Goal: Task Accomplishment & Management: Complete application form

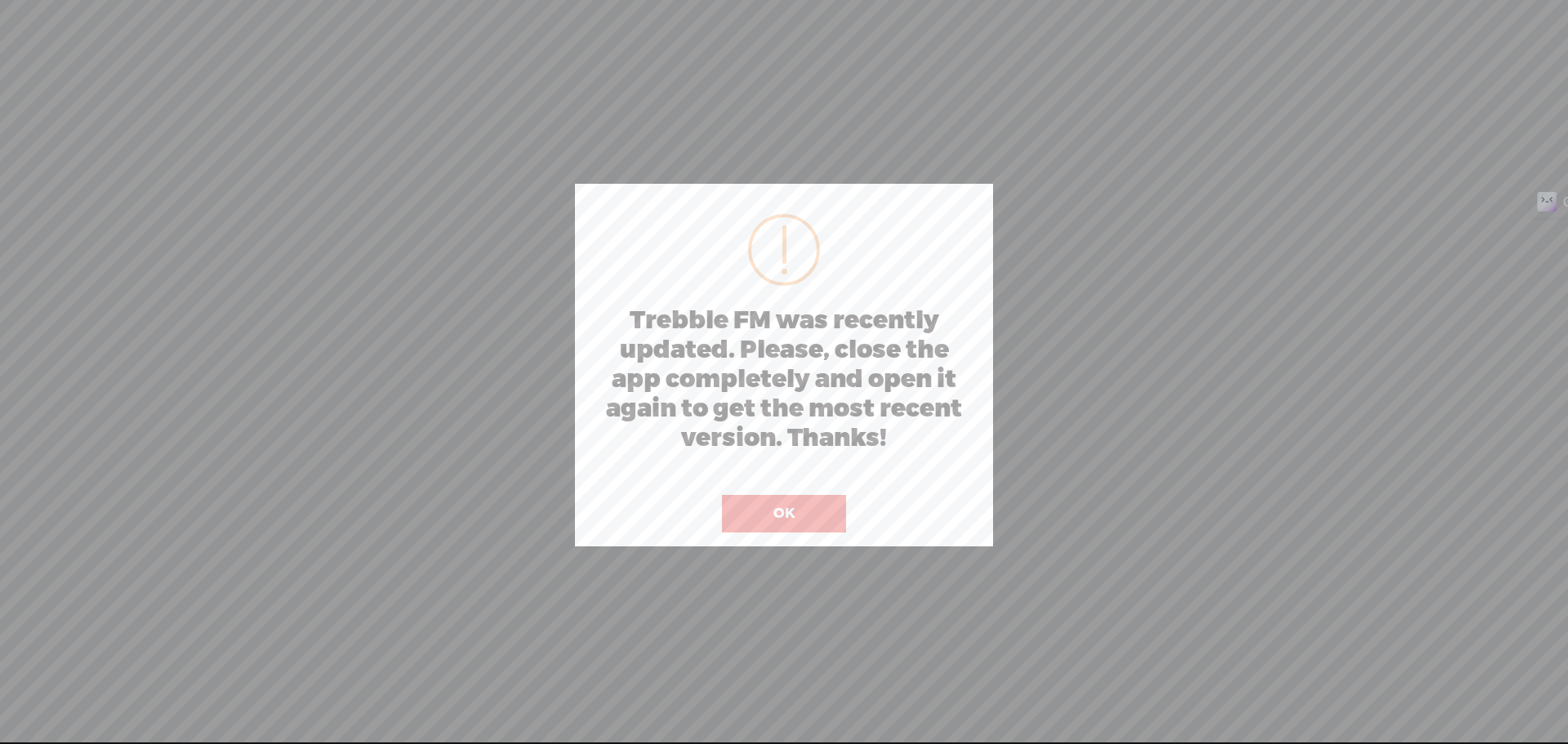
click at [804, 517] on button "OK" at bounding box center [784, 514] width 124 height 38
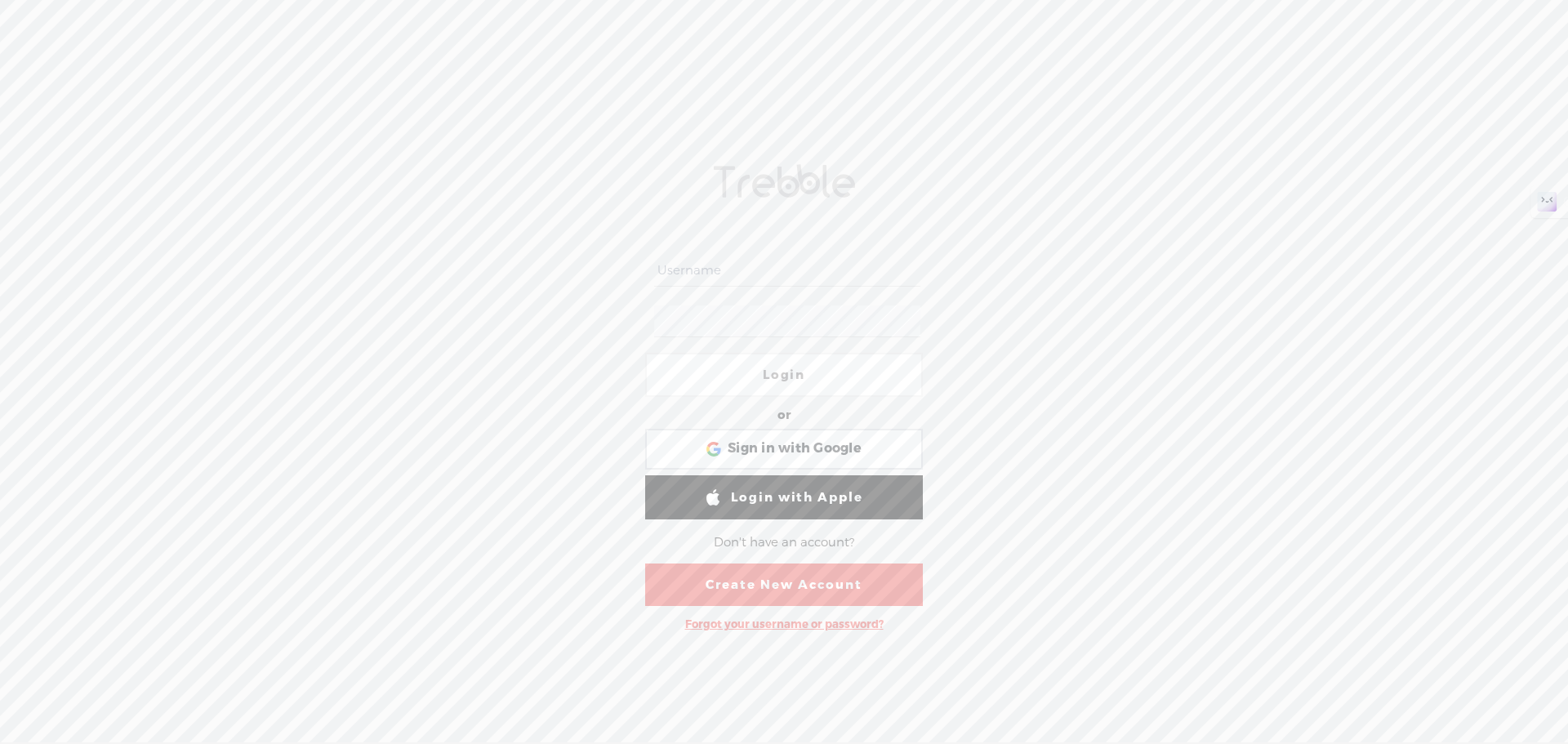
click at [799, 579] on link "Create New Account" at bounding box center [784, 584] width 278 height 43
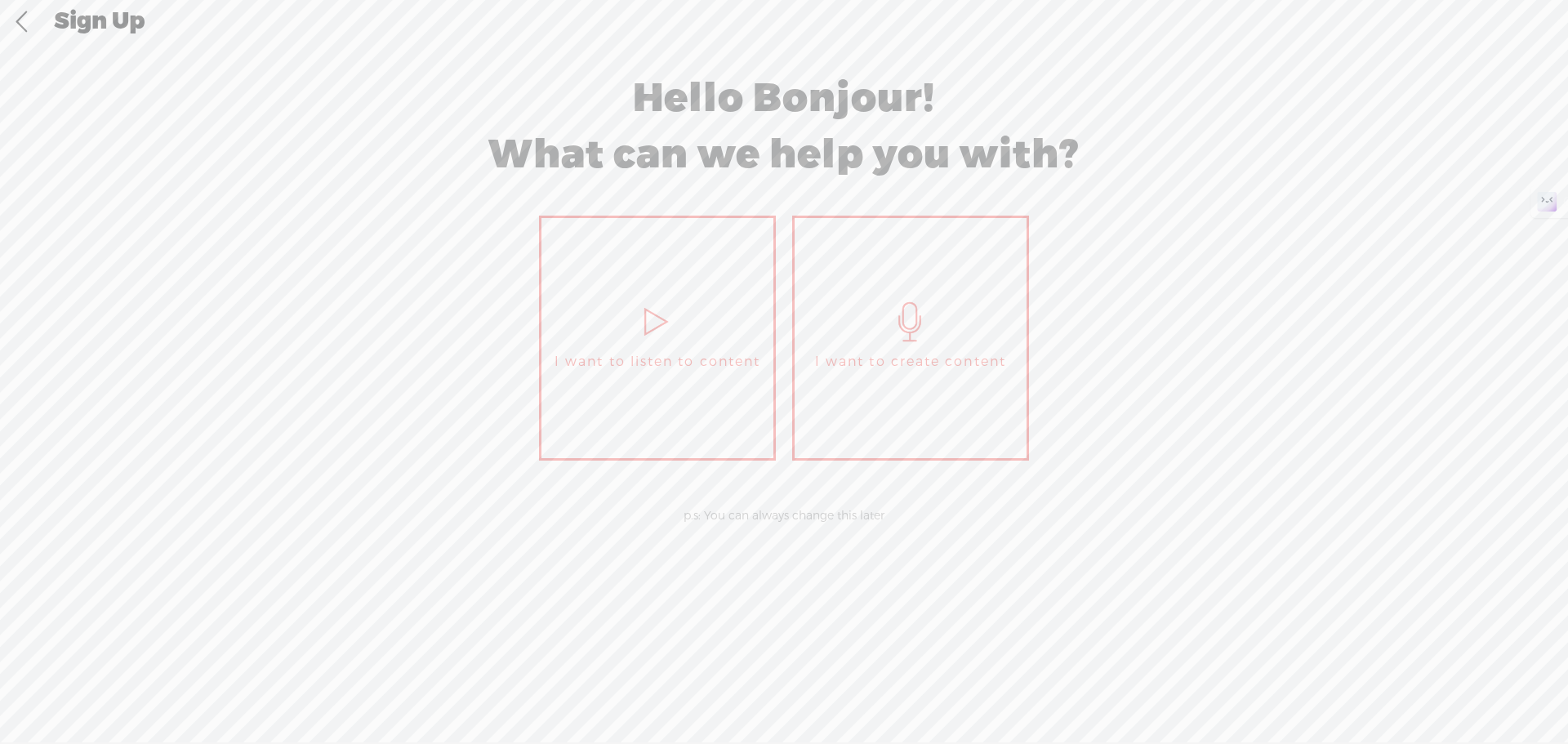
click at [960, 294] on link "I want to create content" at bounding box center [910, 337] width 237 height 245
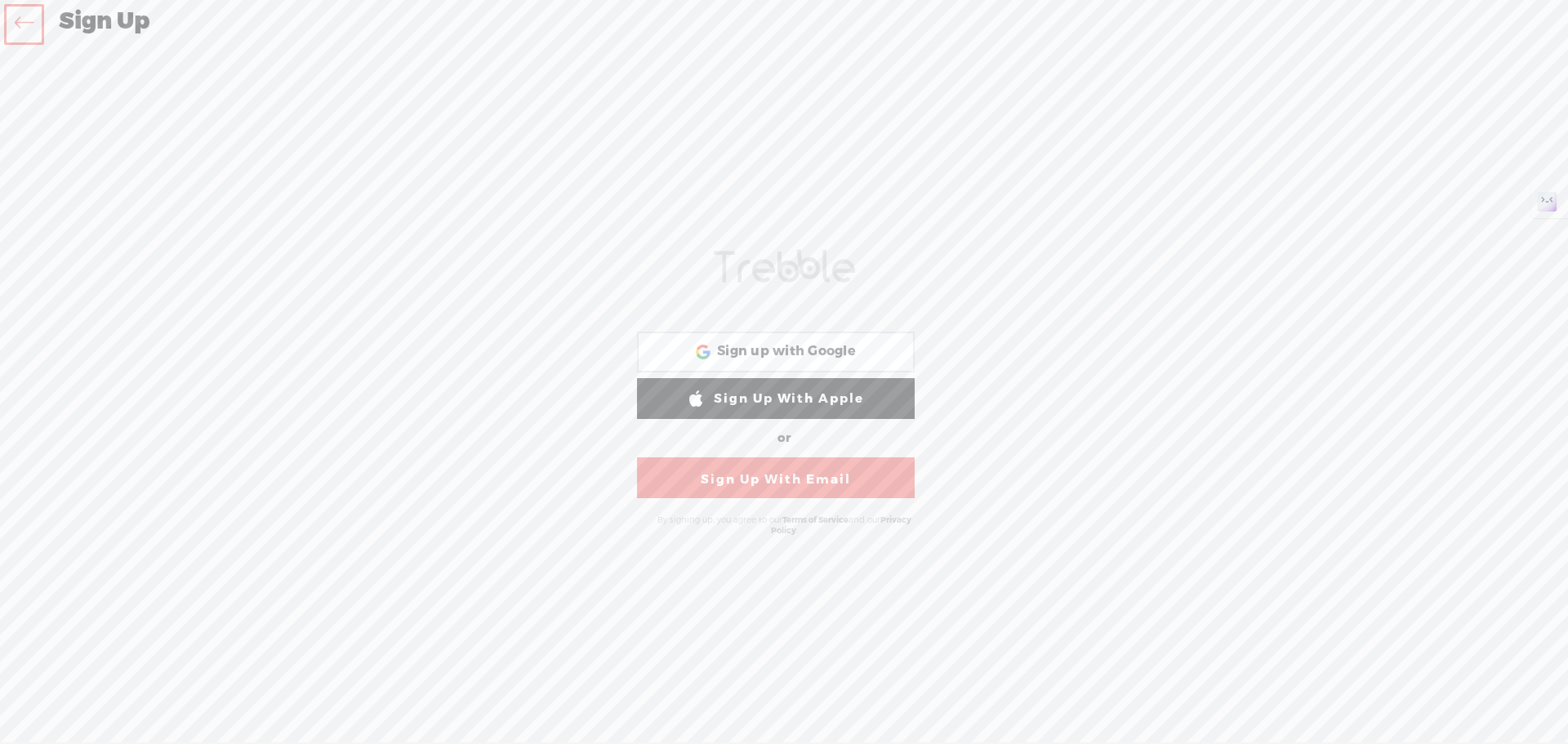
click at [818, 470] on link "Sign Up With Email" at bounding box center [776, 477] width 278 height 41
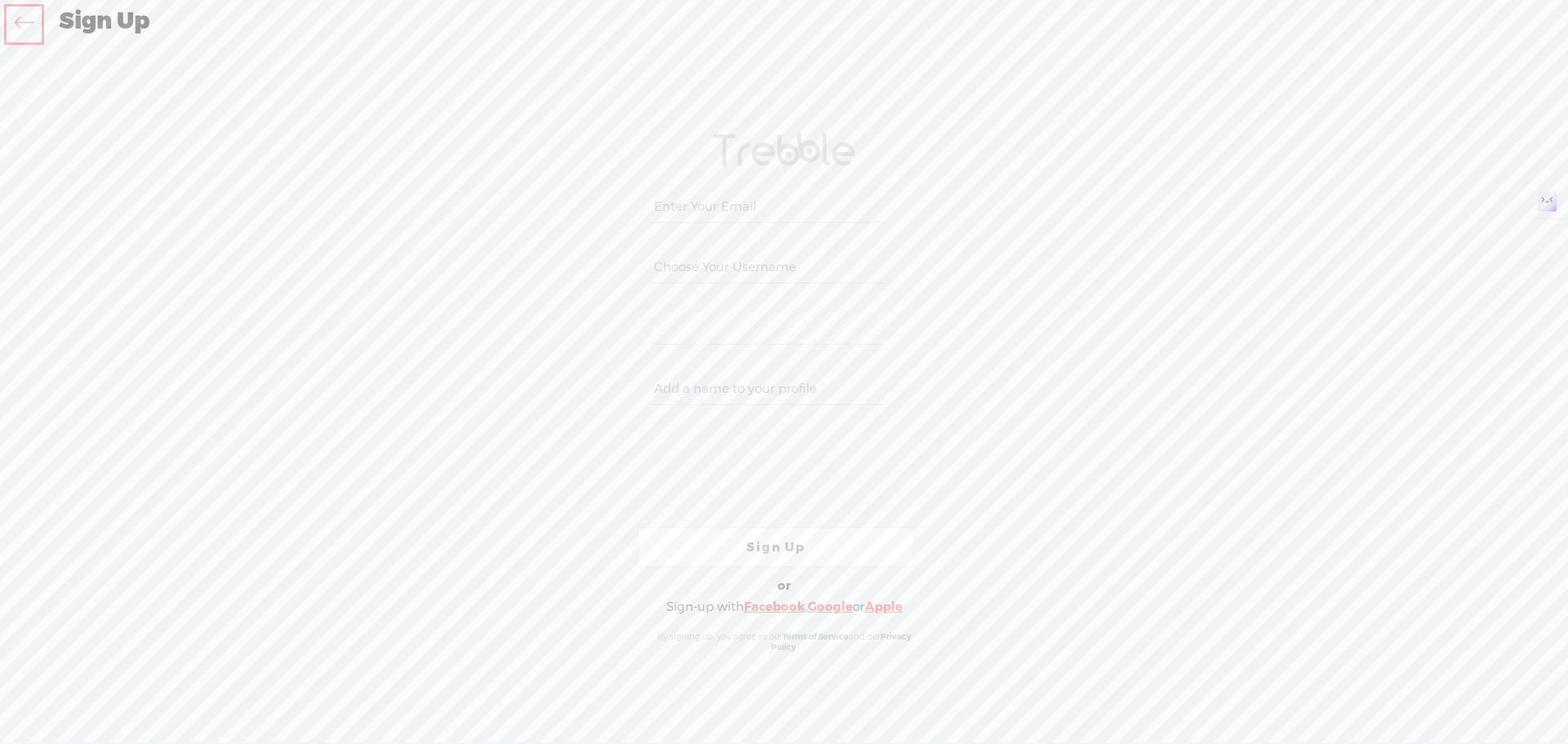
click at [718, 210] on input "email" at bounding box center [767, 207] width 233 height 32
type input "[EMAIL_ADDRESS][DOMAIN_NAME]"
click at [699, 267] on input "text" at bounding box center [767, 267] width 233 height 32
drag, startPoint x: 869, startPoint y: 208, endPoint x: 591, endPoint y: 194, distance: 278.4
click at [591, 194] on div "Your content channel is ready! Create an account to finish the set up [EMAIL_AD…" at bounding box center [784, 393] width 857 height 662
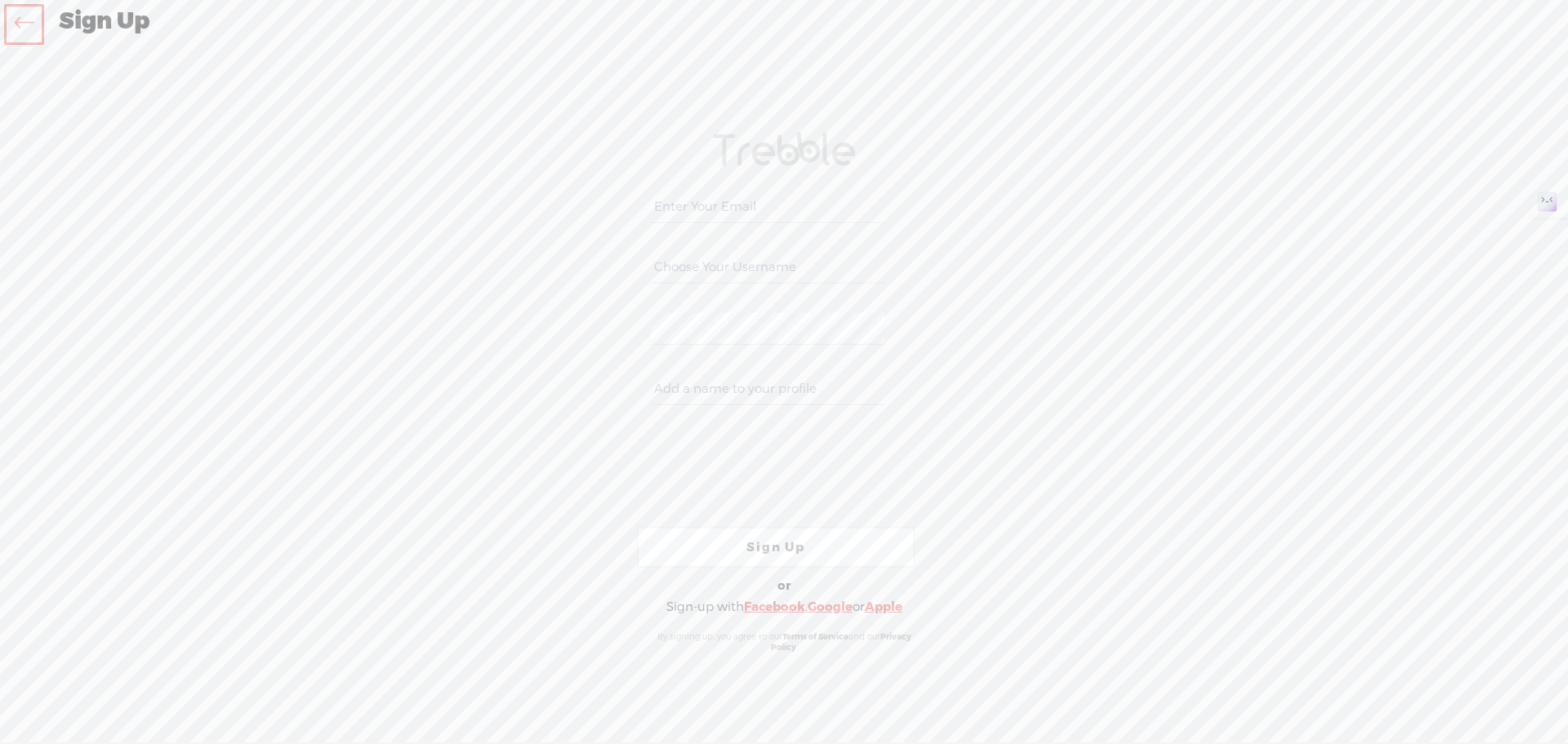
click at [707, 213] on input "email" at bounding box center [767, 207] width 233 height 32
type input "[EMAIL_ADDRESS][DOMAIN_NAME]"
click at [721, 273] on input "text" at bounding box center [767, 267] width 233 height 32
type input "raulfigueroapr"
click at [729, 389] on input "text" at bounding box center [767, 389] width 233 height 32
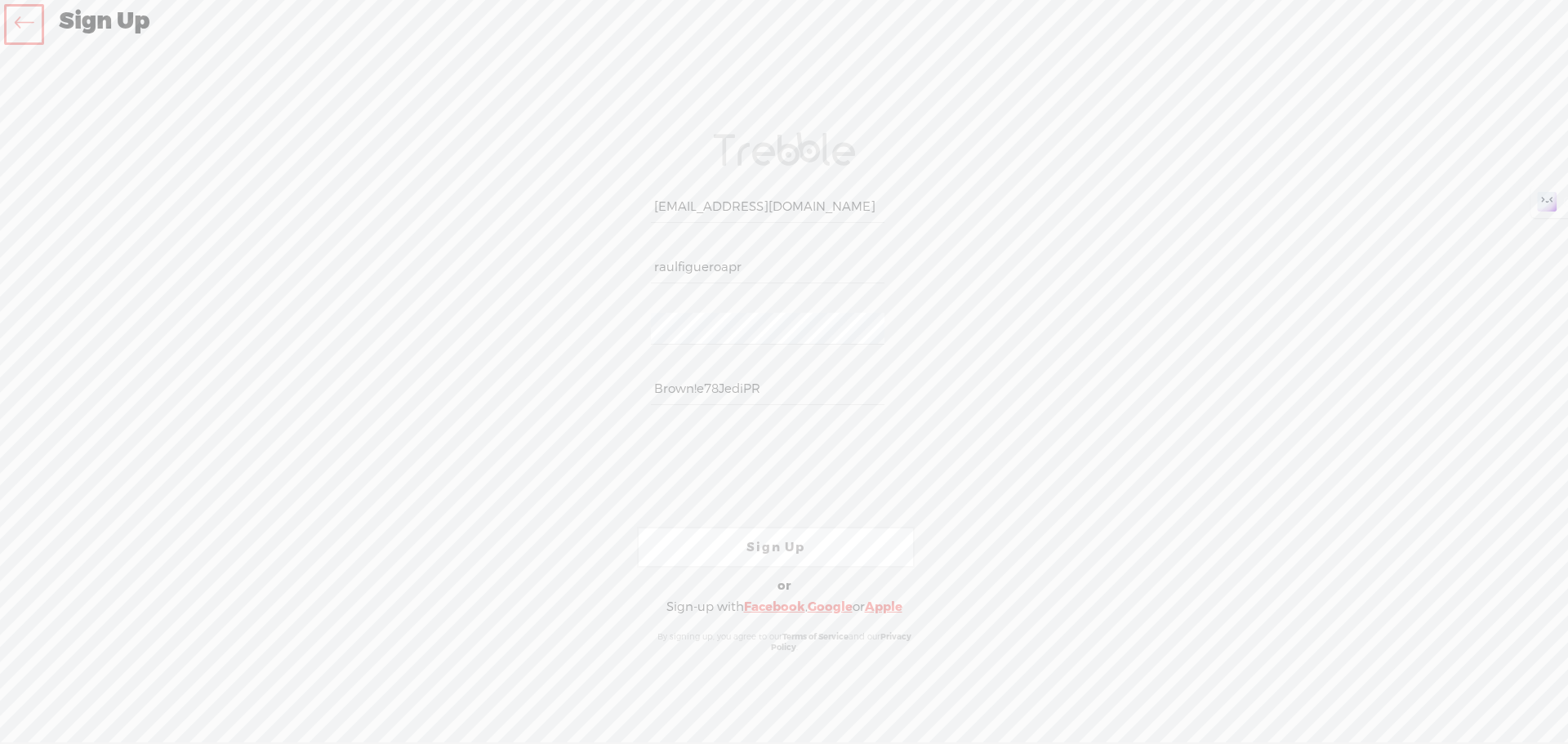
click at [883, 386] on input "Brown!e78JediPR" at bounding box center [767, 389] width 233 height 32
type input "Brown!e78JediPR"
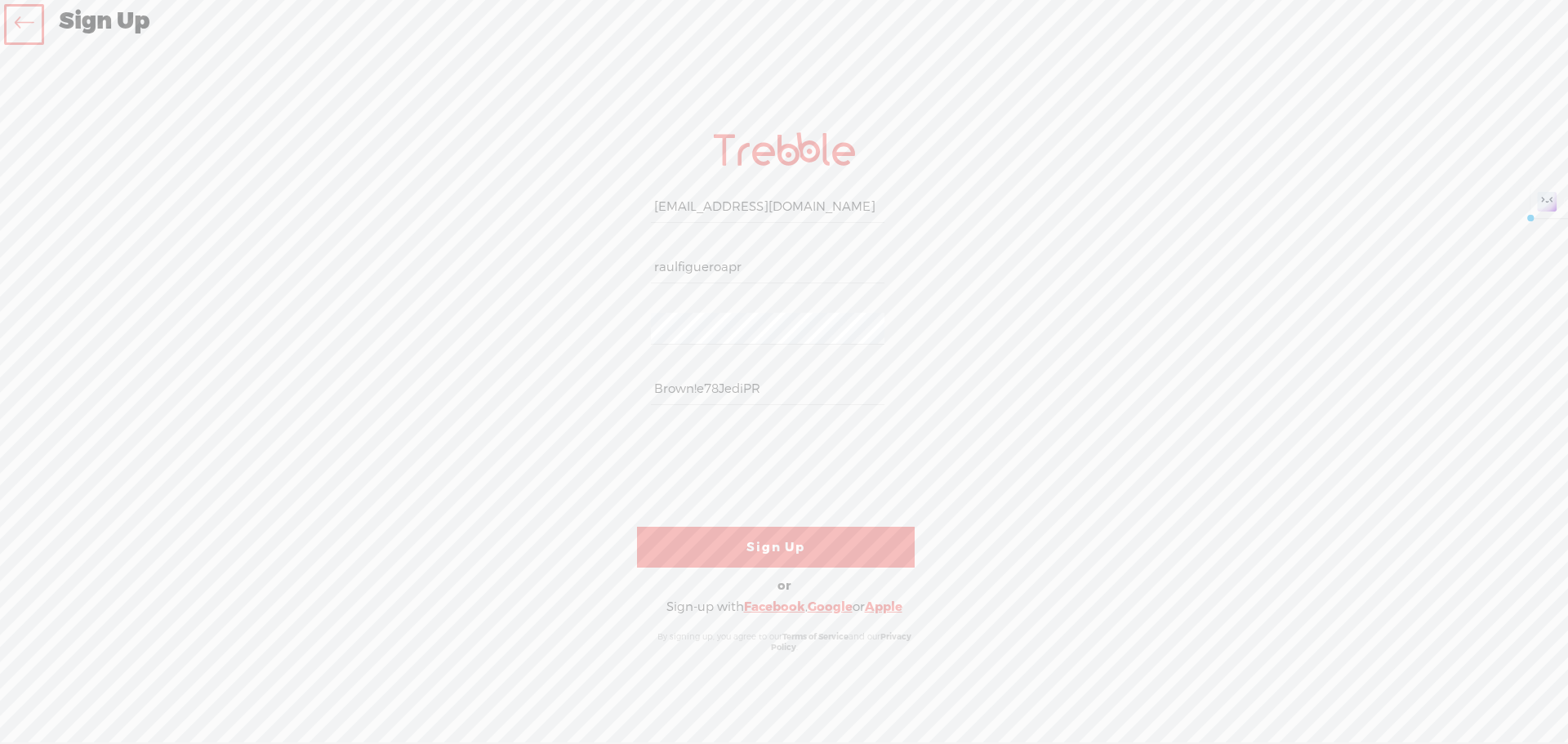
drag, startPoint x: 770, startPoint y: 385, endPoint x: 628, endPoint y: 391, distance: 142.1
click at [628, 391] on form "[EMAIL_ADDRESS][DOMAIN_NAME] raulfigueroapr [PERSON_NAME]-58D2-V8VT [PERSON_NAM…" at bounding box center [783, 393] width 327 height 553
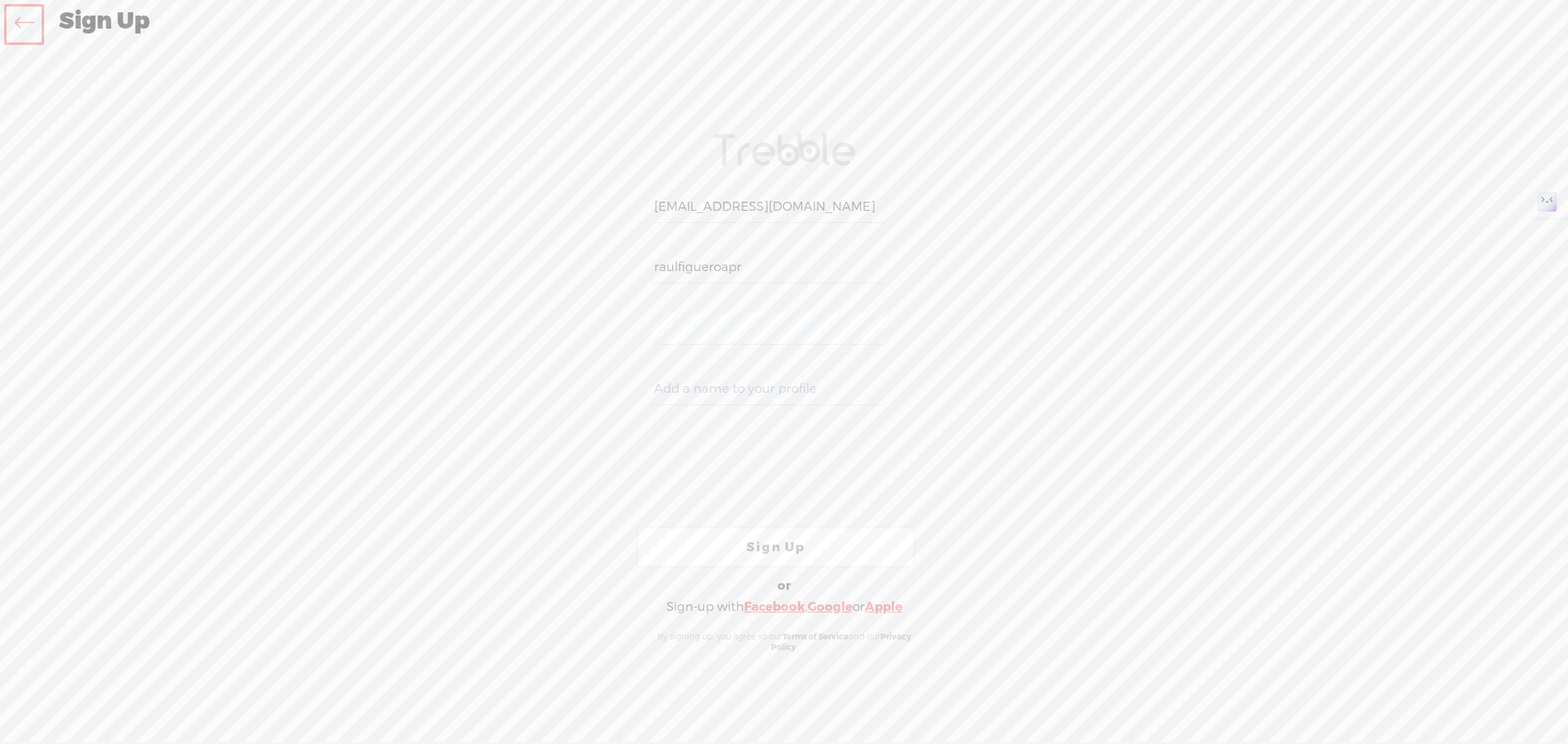
click at [822, 394] on input "text" at bounding box center [767, 389] width 233 height 32
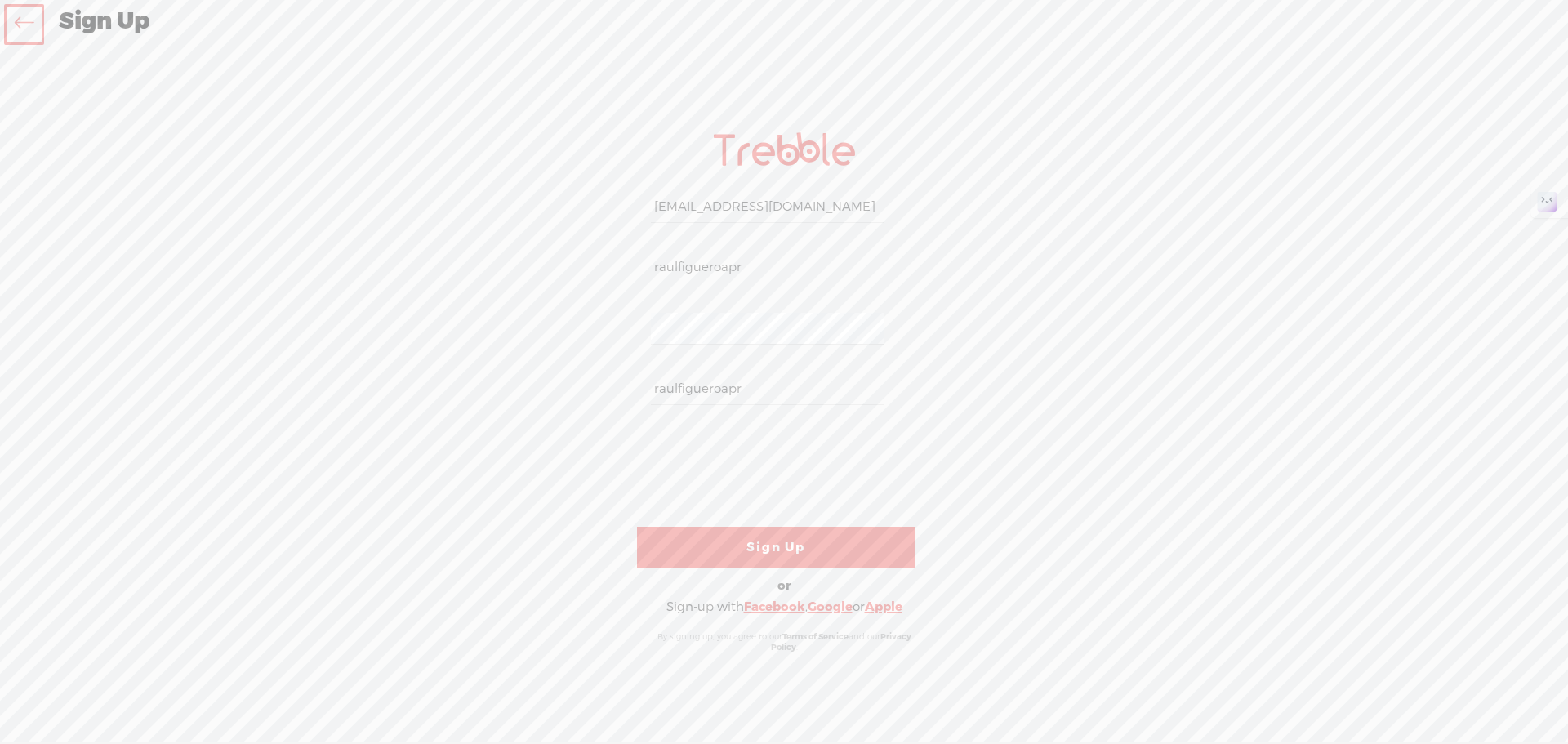
type input "raulfigueroapr"
click at [1096, 383] on div "Your content channel is ready! Create an account to finish the set up [EMAIL_AD…" at bounding box center [784, 393] width 857 height 662
click at [766, 542] on link "Sign Up" at bounding box center [776, 547] width 278 height 41
